Goal: Check status: Verify the current state of an ongoing process or item

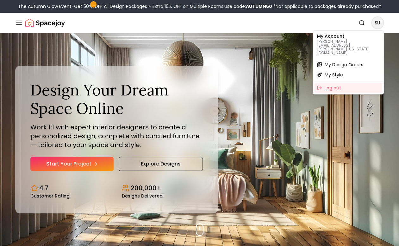
click at [332, 61] on span "My Design Orders" at bounding box center [344, 64] width 39 height 6
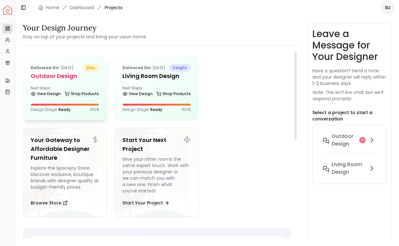
click at [76, 81] on div "Delivered on: [DATE] bliss Outdoor design Next Steps: View Design Shop Products…" at bounding box center [65, 87] width 84 height 63
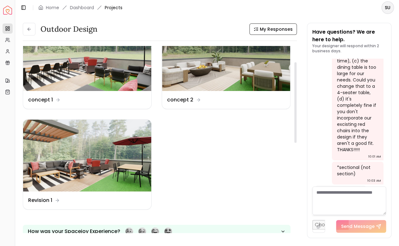
scroll to position [38, 0]
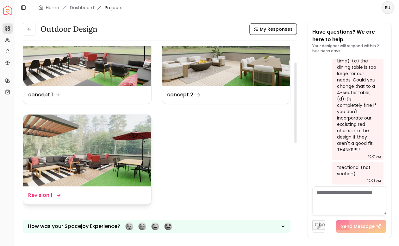
click at [106, 156] on img at bounding box center [87, 150] width 128 height 72
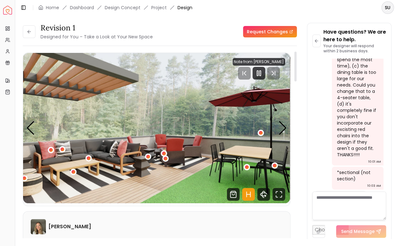
scroll to position [1, 0]
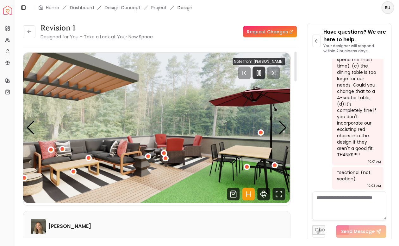
click at [145, 221] on div "[PERSON_NAME]" at bounding box center [157, 225] width 252 height 15
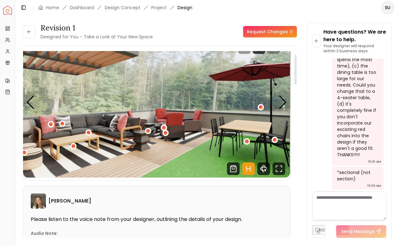
scroll to position [14, 0]
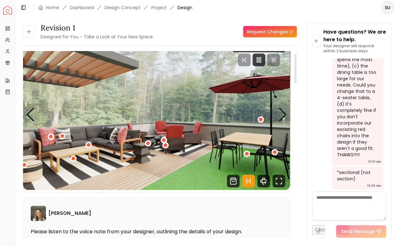
click at [109, 144] on img "1 / 5" at bounding box center [156, 115] width 267 height 150
click at [90, 145] on div "1 / 5" at bounding box center [88, 144] width 5 height 5
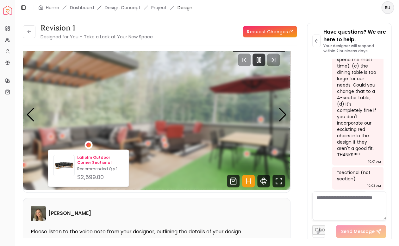
click at [90, 161] on p "Laholm Outdoor Corner Sectional" at bounding box center [100, 160] width 47 height 10
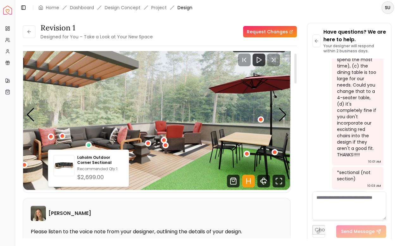
click at [153, 157] on img "1 / 5" at bounding box center [156, 115] width 267 height 150
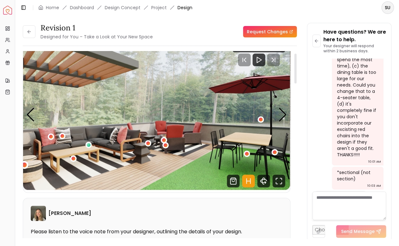
click at [25, 166] on div "1 / 5" at bounding box center [24, 164] width 5 height 5
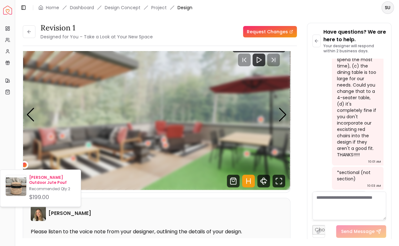
click at [47, 180] on p "[PERSON_NAME] Outdoor Jute Pouf" at bounding box center [52, 180] width 47 height 10
